Goal: Task Accomplishment & Management: Manage account settings

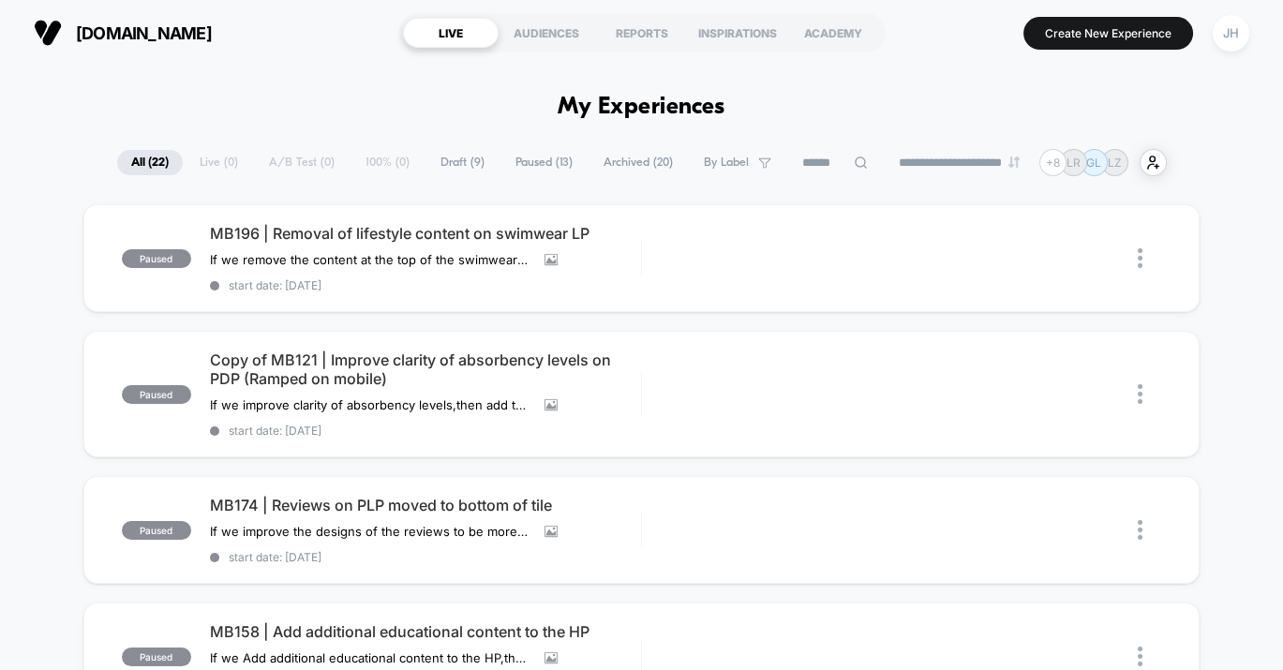
click at [214, 150] on div "**********" at bounding box center [642, 162] width 1050 height 27
click at [145, 27] on span "[DOMAIN_NAME]" at bounding box center [144, 33] width 136 height 20
click at [536, 159] on span "Paused ( 13 )" at bounding box center [544, 162] width 85 height 25
click at [148, 160] on span "All ( 22 )" at bounding box center [147, 162] width 65 height 25
click at [1233, 42] on div "JH" at bounding box center [1231, 33] width 37 height 37
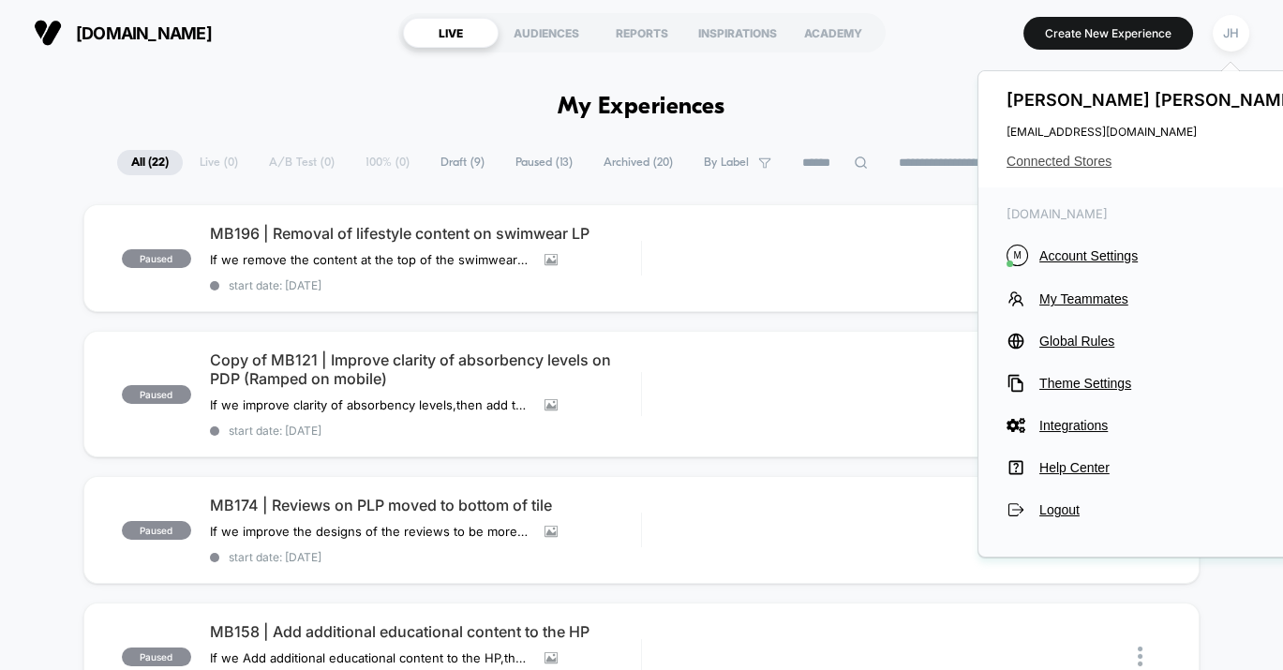
click at [1065, 160] on span "Connected Stores" at bounding box center [1155, 161] width 296 height 15
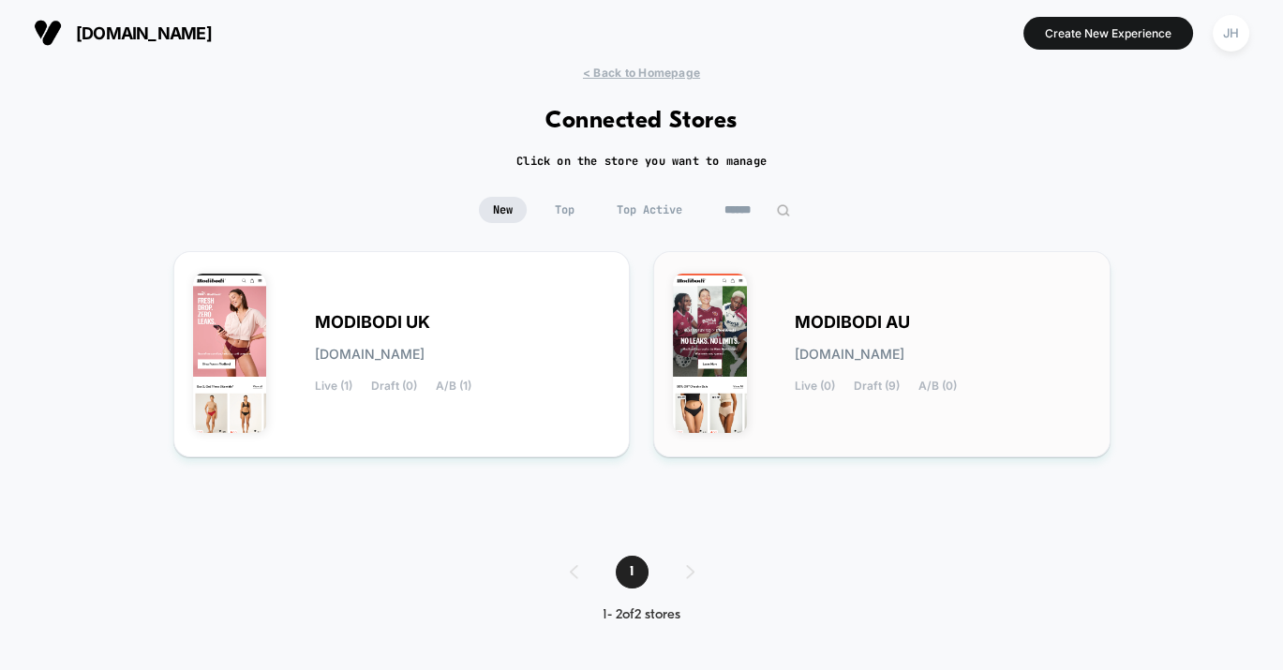
click at [813, 329] on span "MODIBODI AU" at bounding box center [852, 322] width 115 height 13
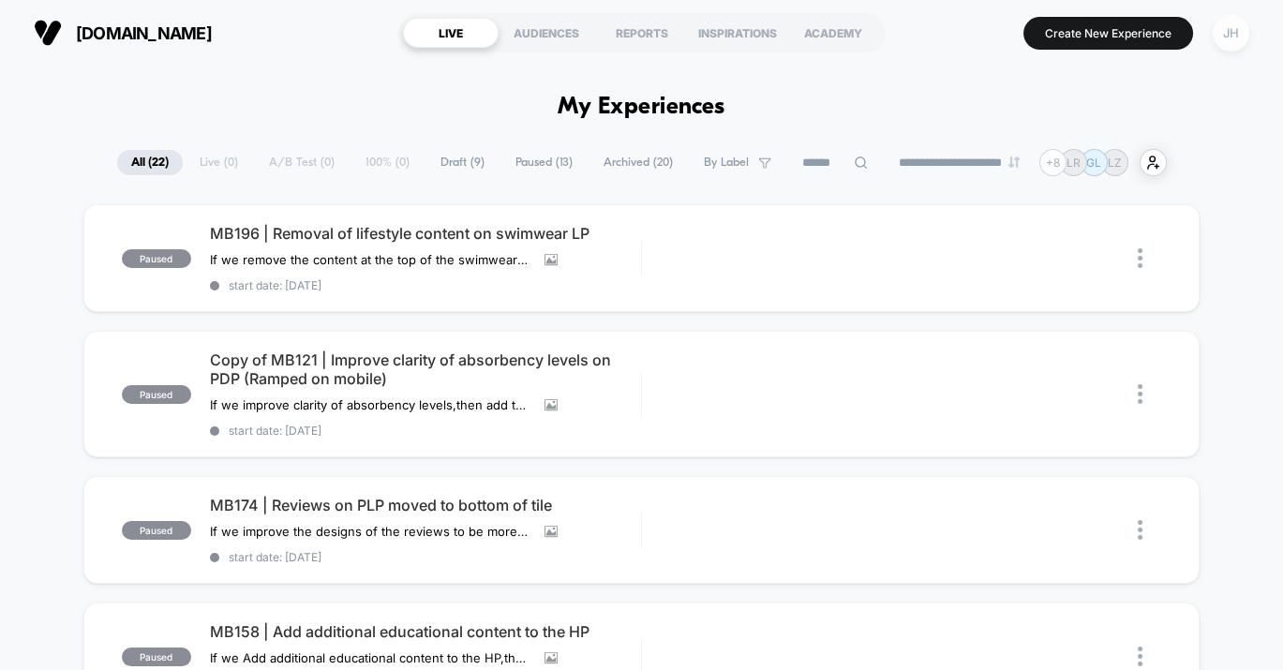
click at [1231, 37] on div "JH" at bounding box center [1231, 33] width 37 height 37
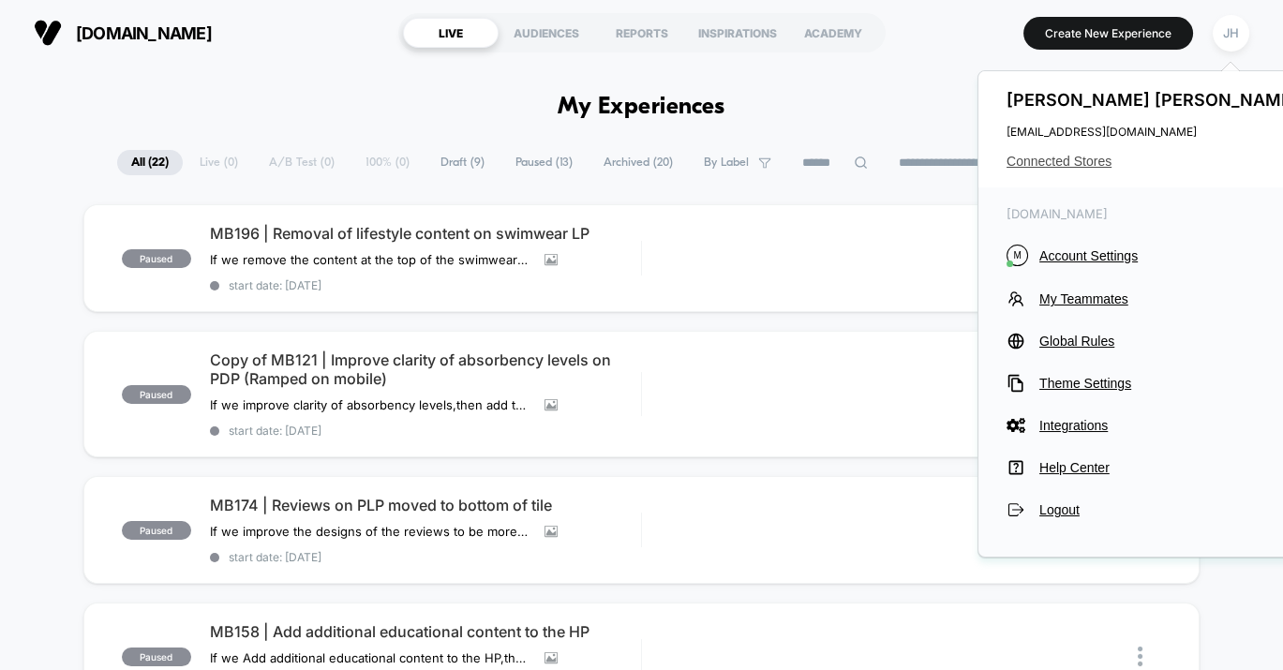
click at [1083, 158] on span "Connected Stores" at bounding box center [1155, 161] width 296 height 15
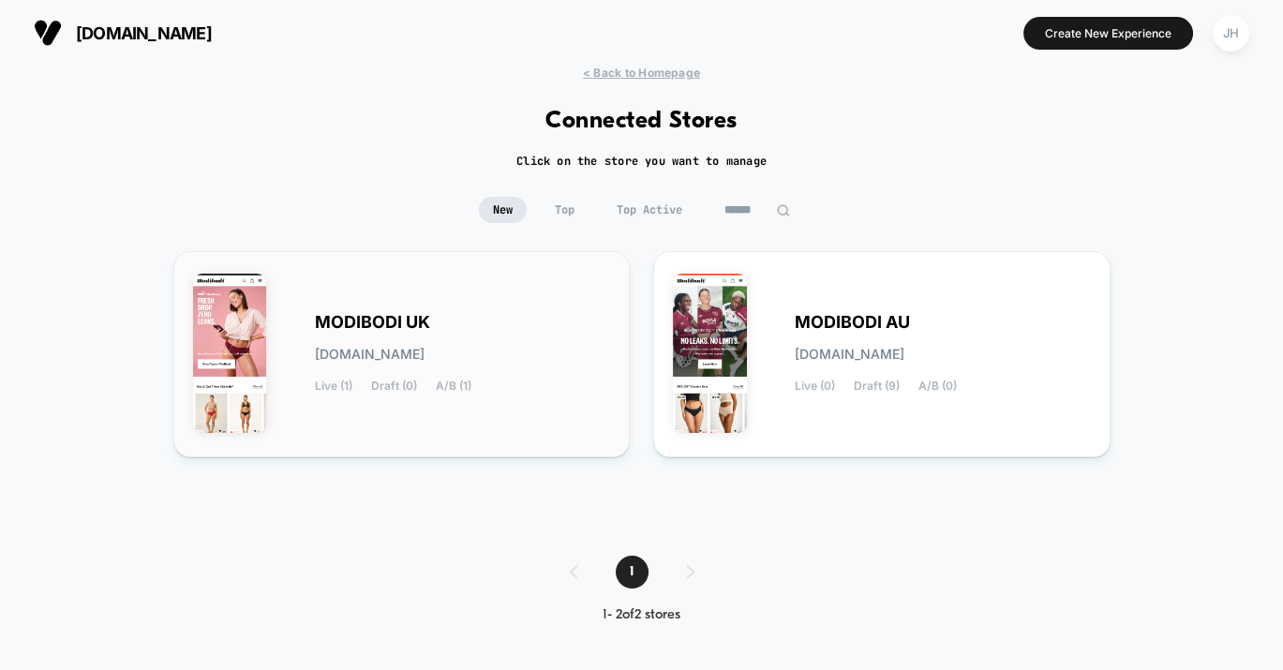
click at [347, 280] on div "MODIBODI [GEOGRAPHIC_DATA] [DOMAIN_NAME] Live (1) Draft (0) A/B (1)" at bounding box center [402, 354] width 418 height 167
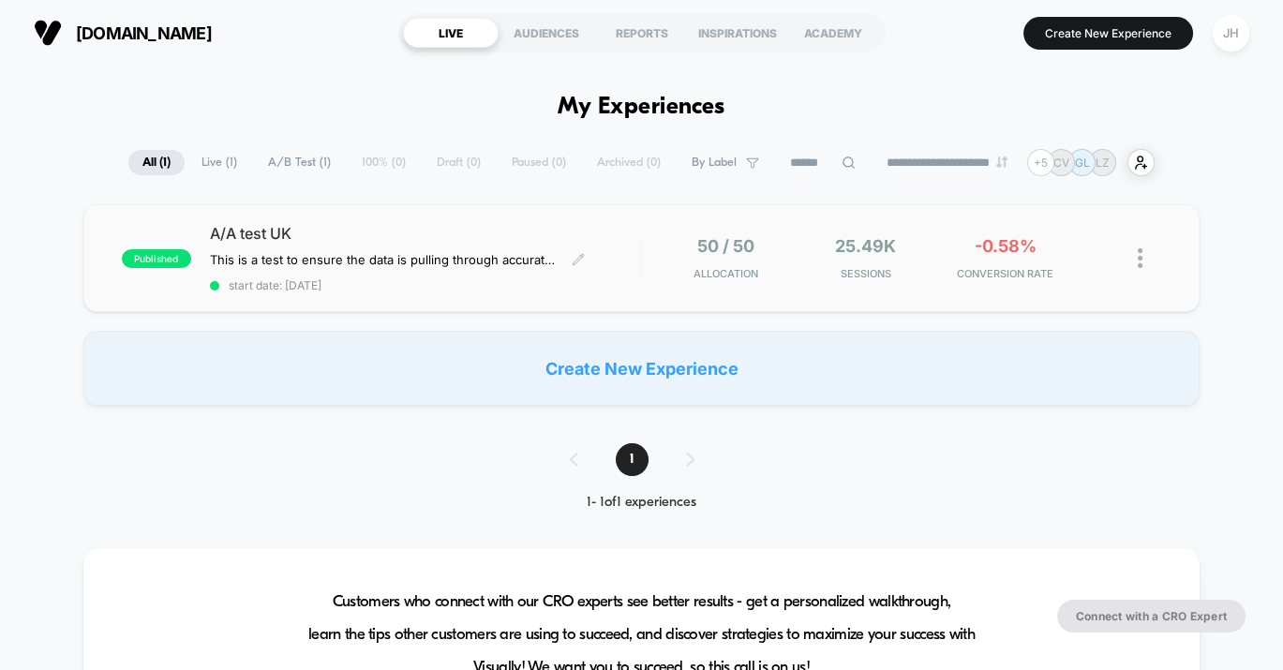
click at [310, 240] on span "A/A test UK" at bounding box center [425, 233] width 431 height 19
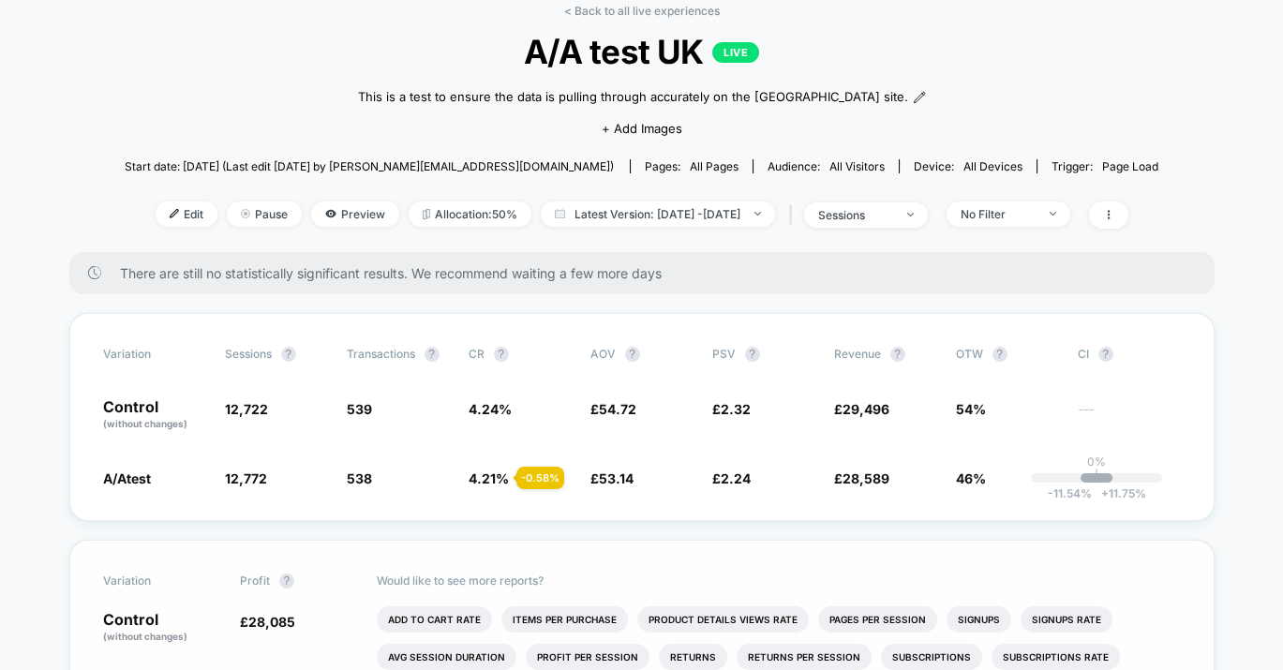
scroll to position [88, 0]
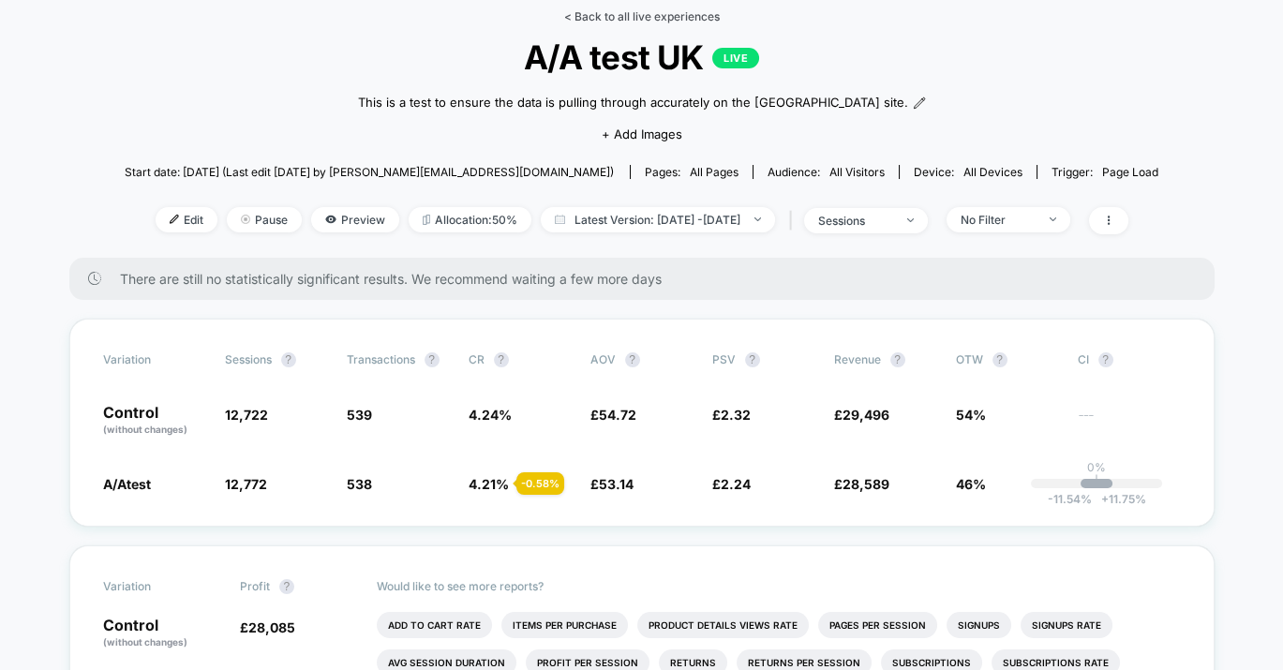
click at [573, 15] on link "< Back to all live experiences" at bounding box center [642, 16] width 156 height 14
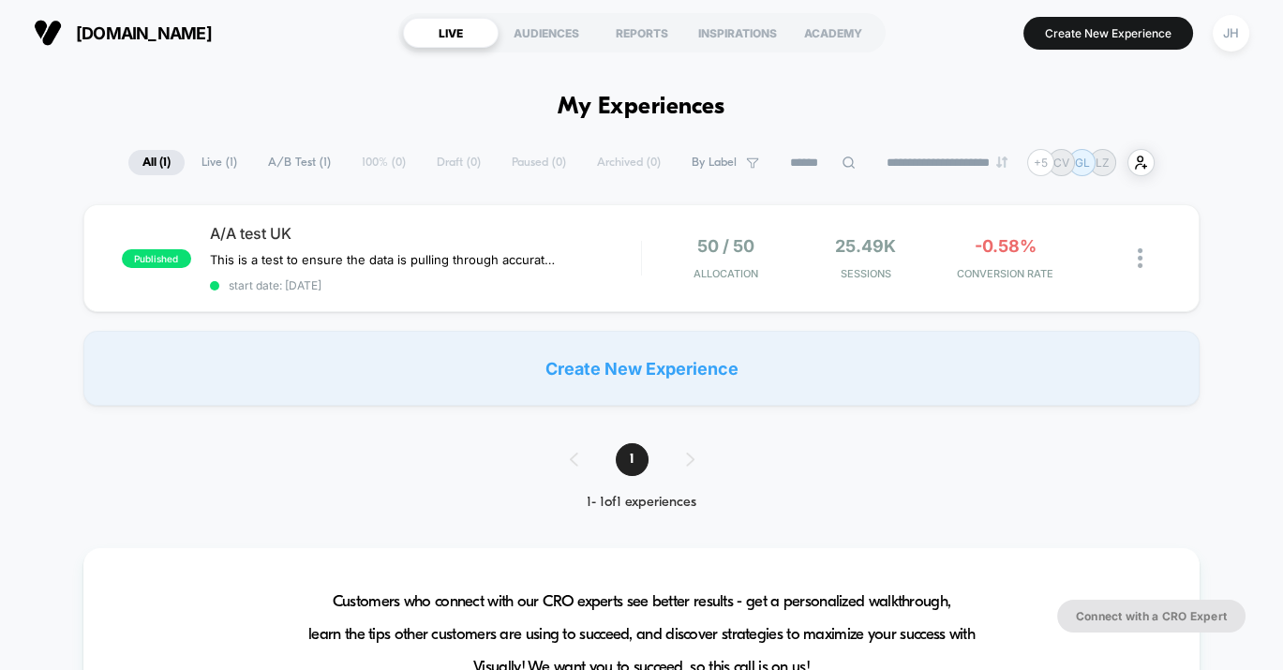
type input "***"
click at [536, 21] on div "AUDIENCES" at bounding box center [547, 33] width 96 height 30
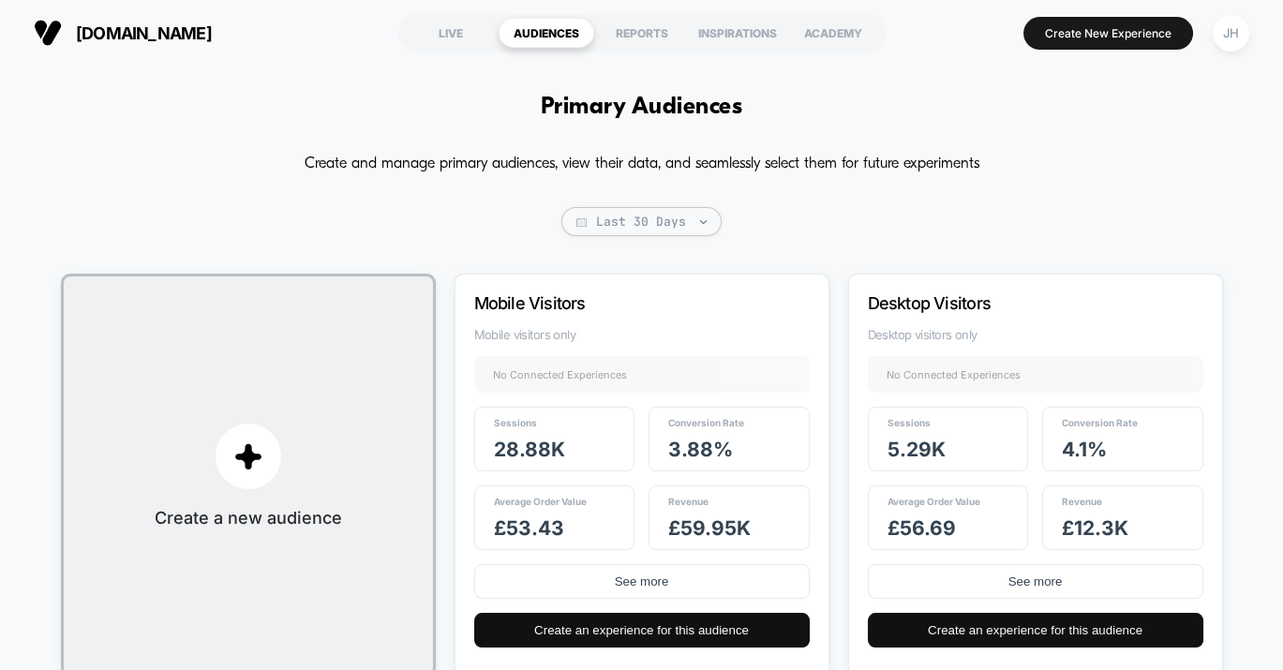
click at [948, 114] on div "Primary Audiences Create and manage primary audiences, view their data, and sea…" at bounding box center [641, 596] width 1283 height 1061
